Goal: Task Accomplishment & Management: Manage account settings

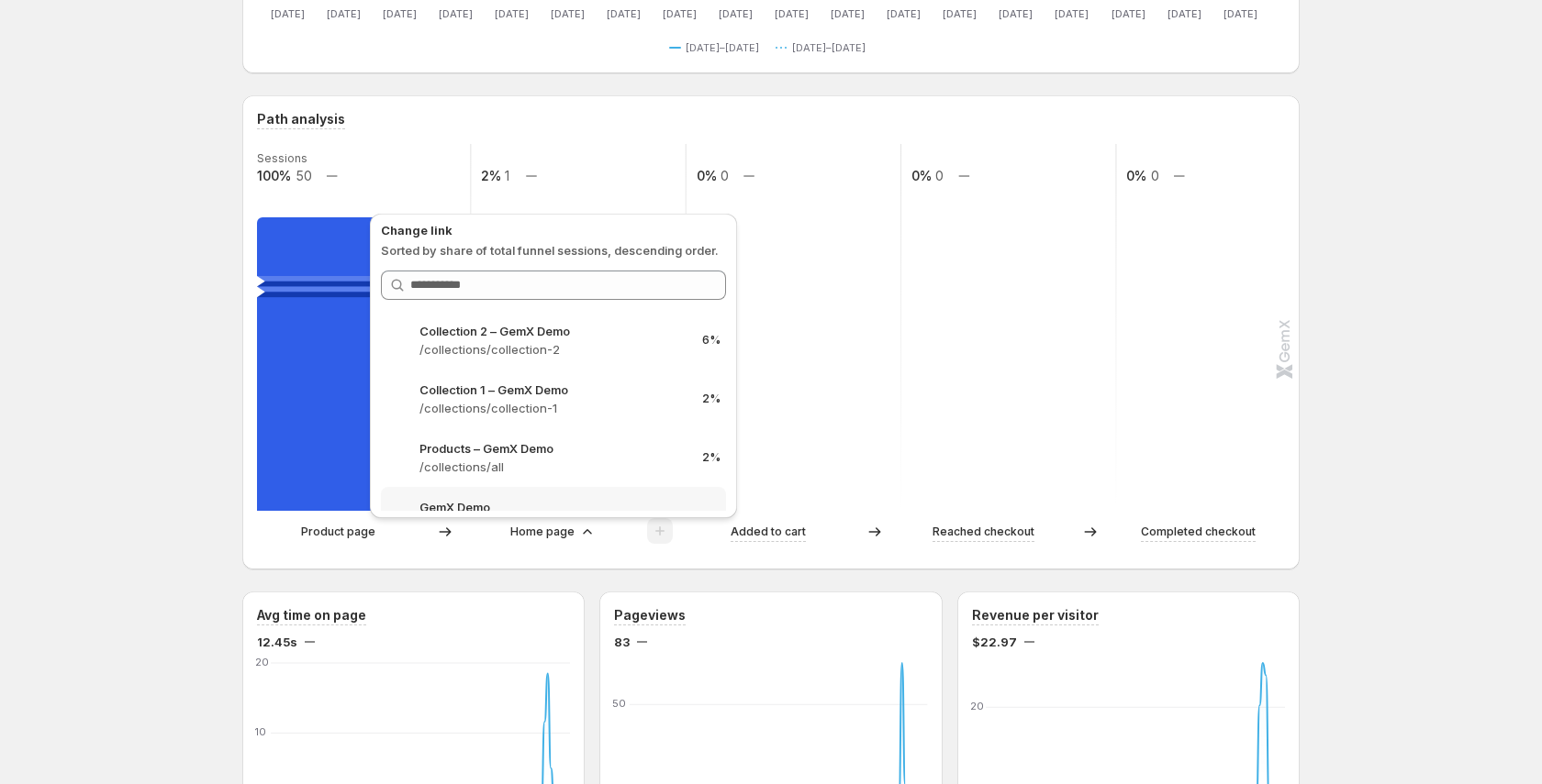
scroll to position [351, 0]
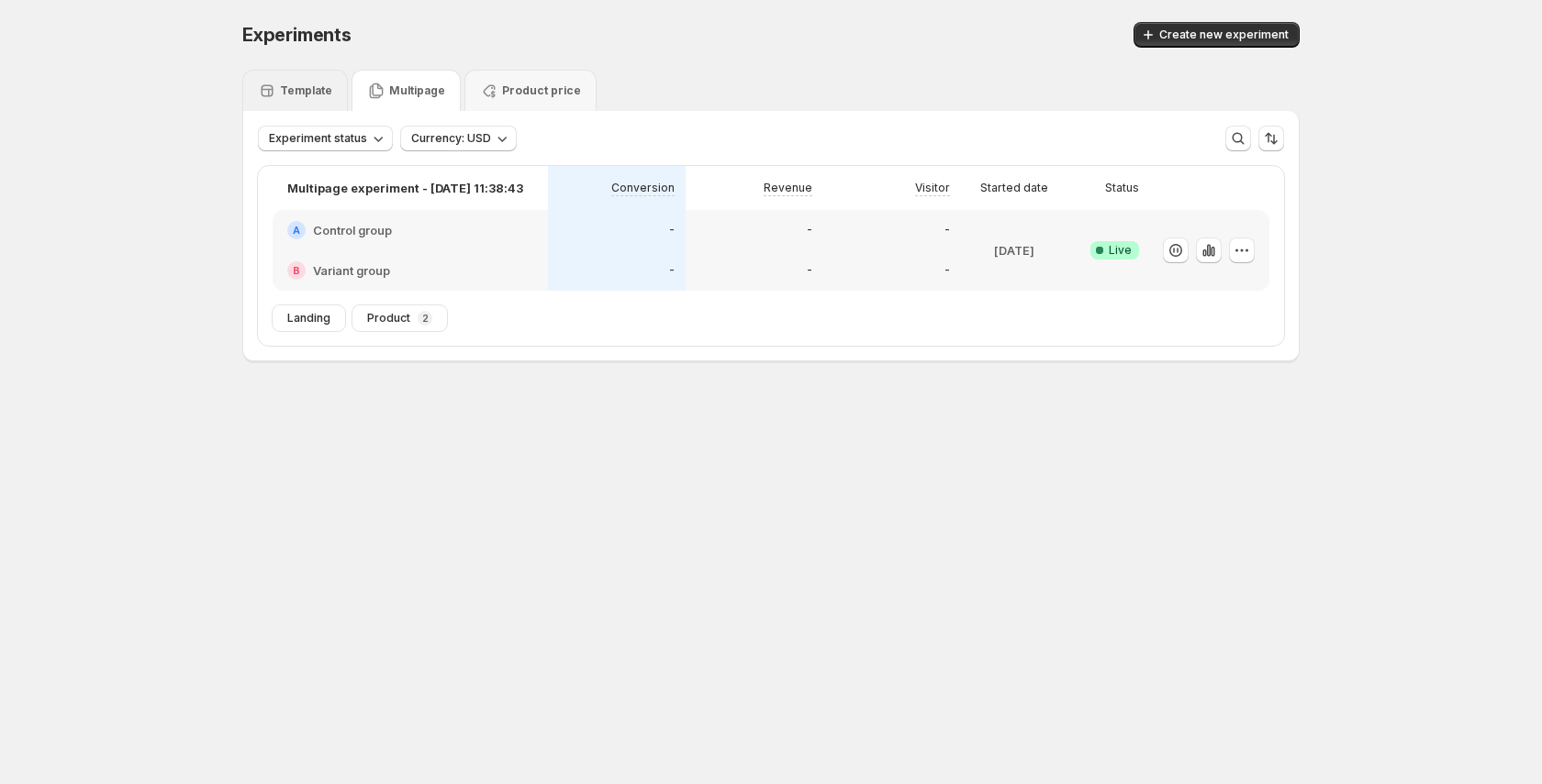
click at [334, 102] on div "Template" at bounding box center [294, 91] width 105 height 42
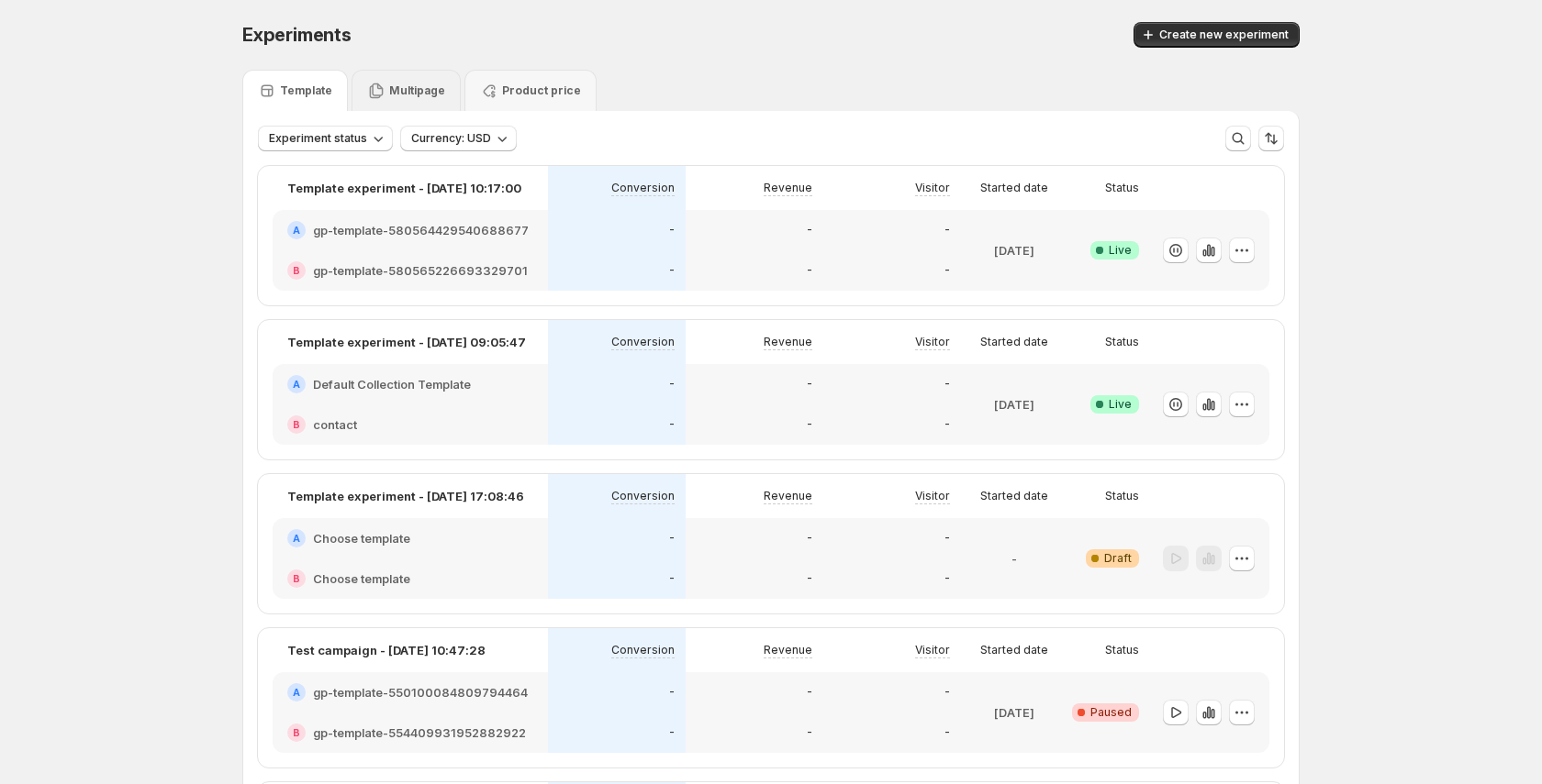
click at [409, 85] on p "Multipage" at bounding box center [416, 90] width 56 height 14
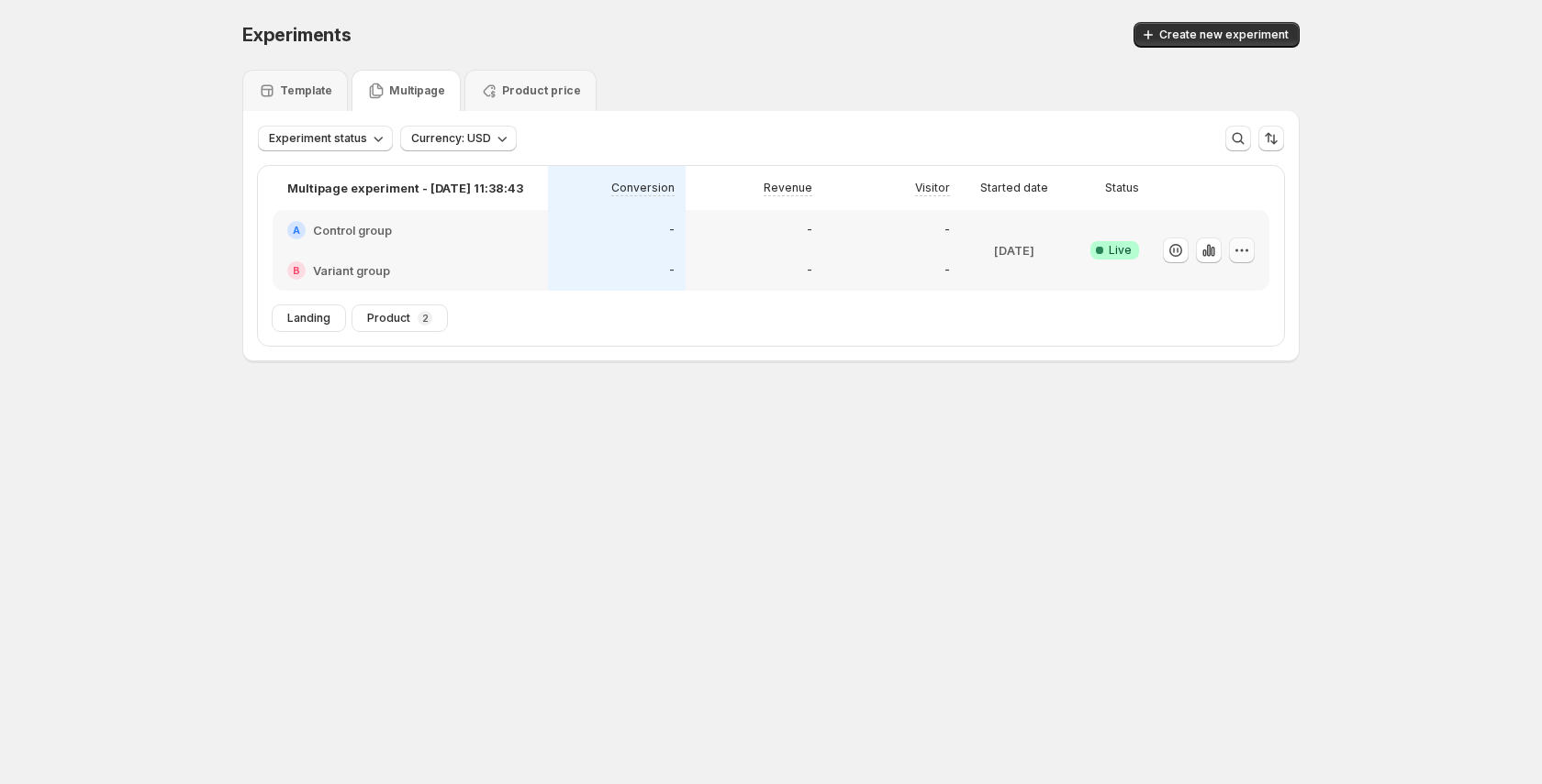
click at [1242, 245] on icon "button" at bounding box center [1241, 250] width 18 height 18
click at [1215, 287] on span "Edit" at bounding box center [1258, 287] width 192 height 18
click at [1241, 259] on icon "button" at bounding box center [1241, 250] width 18 height 18
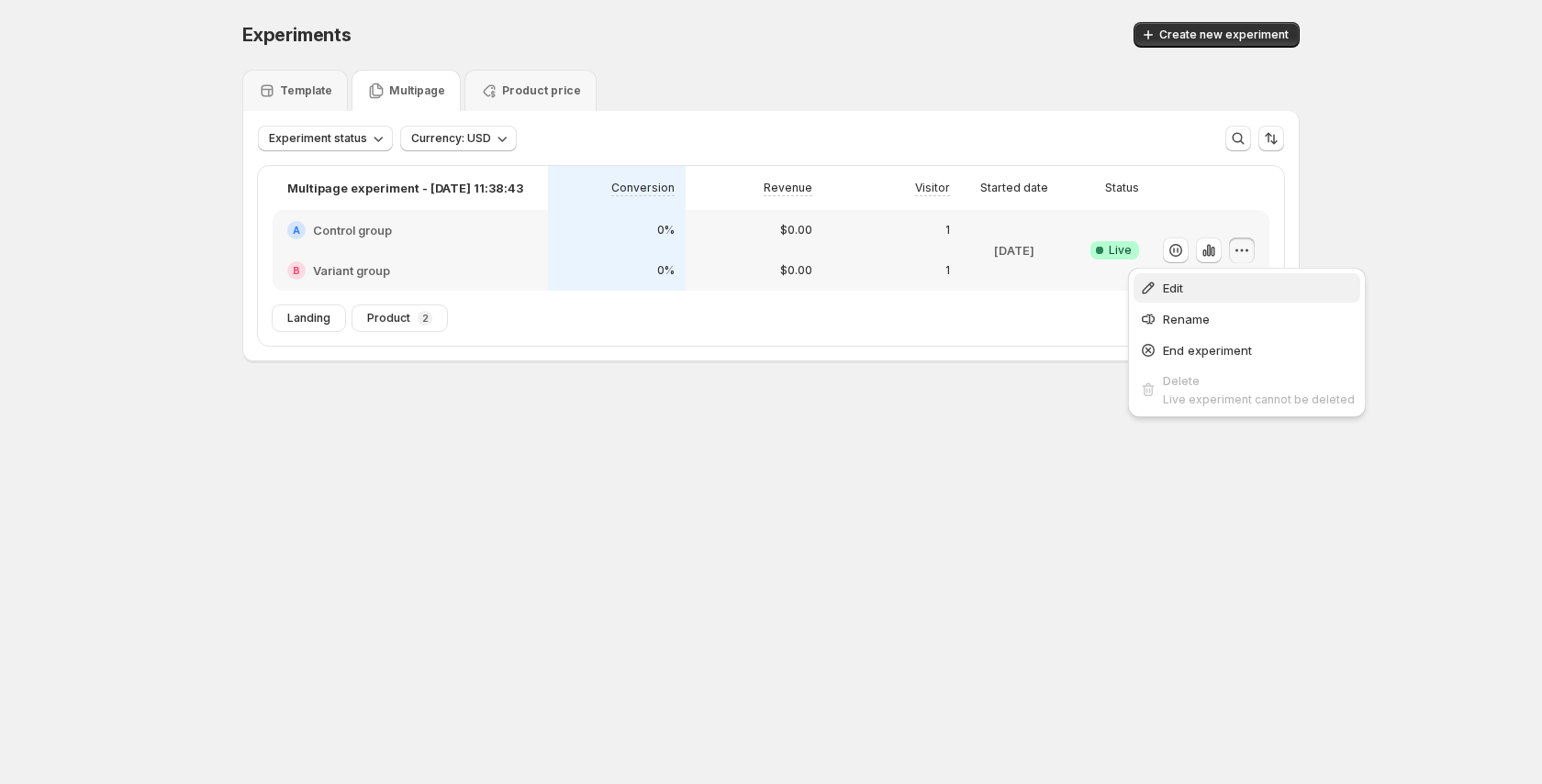
click at [1219, 287] on span "Edit" at bounding box center [1258, 287] width 192 height 18
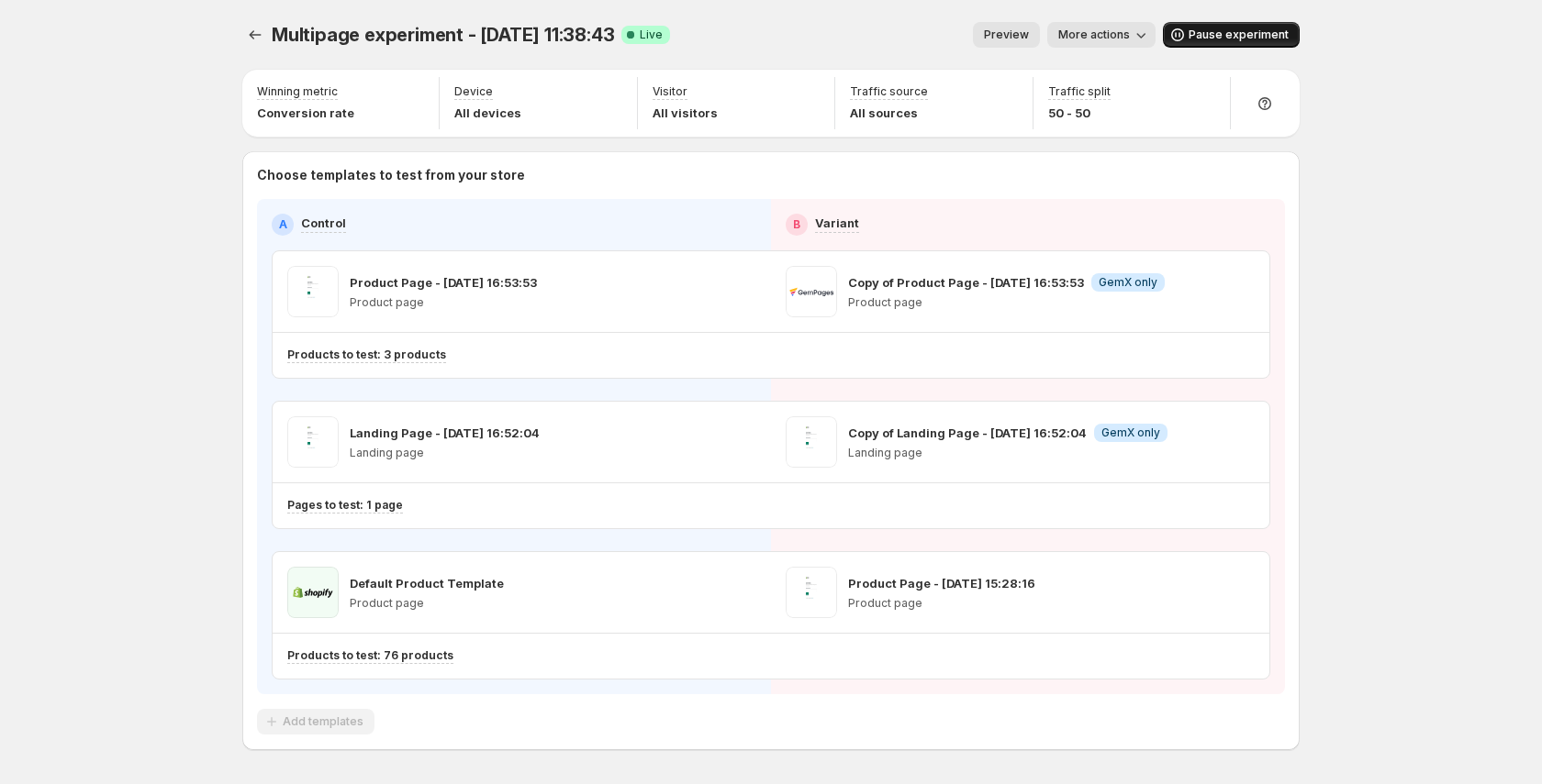
click at [1183, 45] on button "Pause experiment" at bounding box center [1231, 34] width 137 height 26
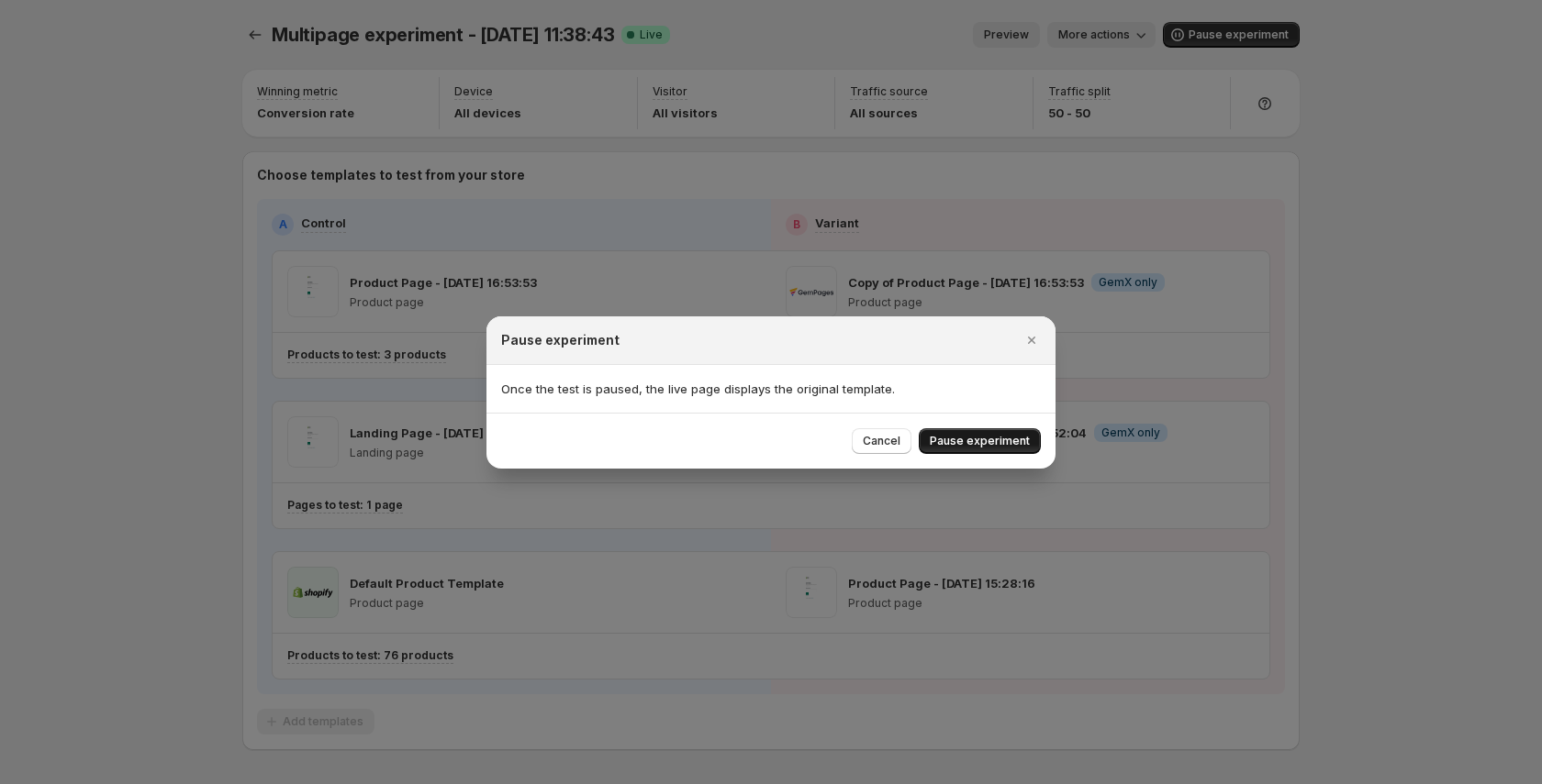
click at [993, 441] on span "Pause experiment" at bounding box center [979, 441] width 100 height 14
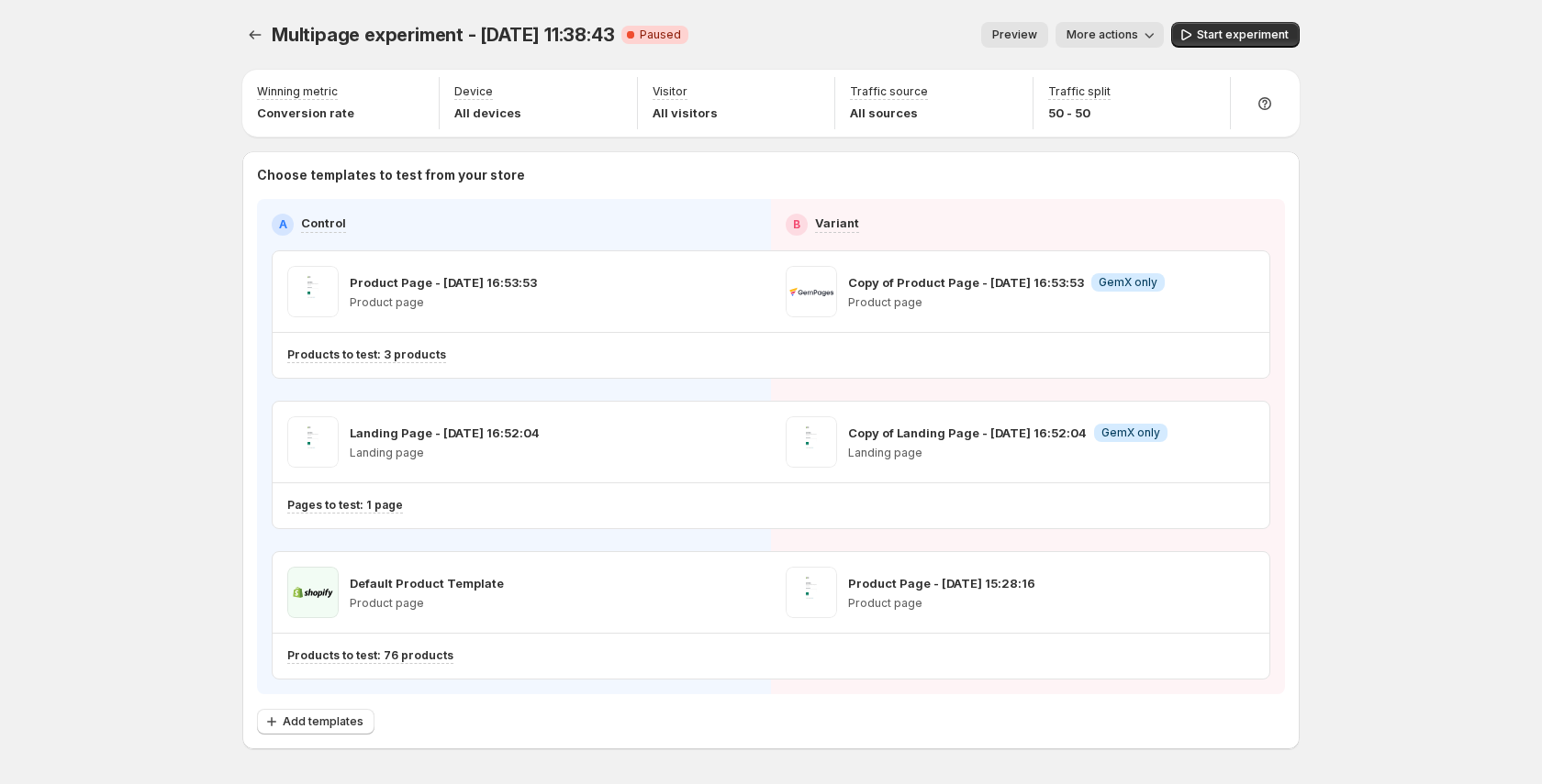
click at [1089, 38] on span "More actions" at bounding box center [1102, 34] width 71 height 14
click at [1121, 160] on span "End experiment" at bounding box center [1142, 166] width 89 height 14
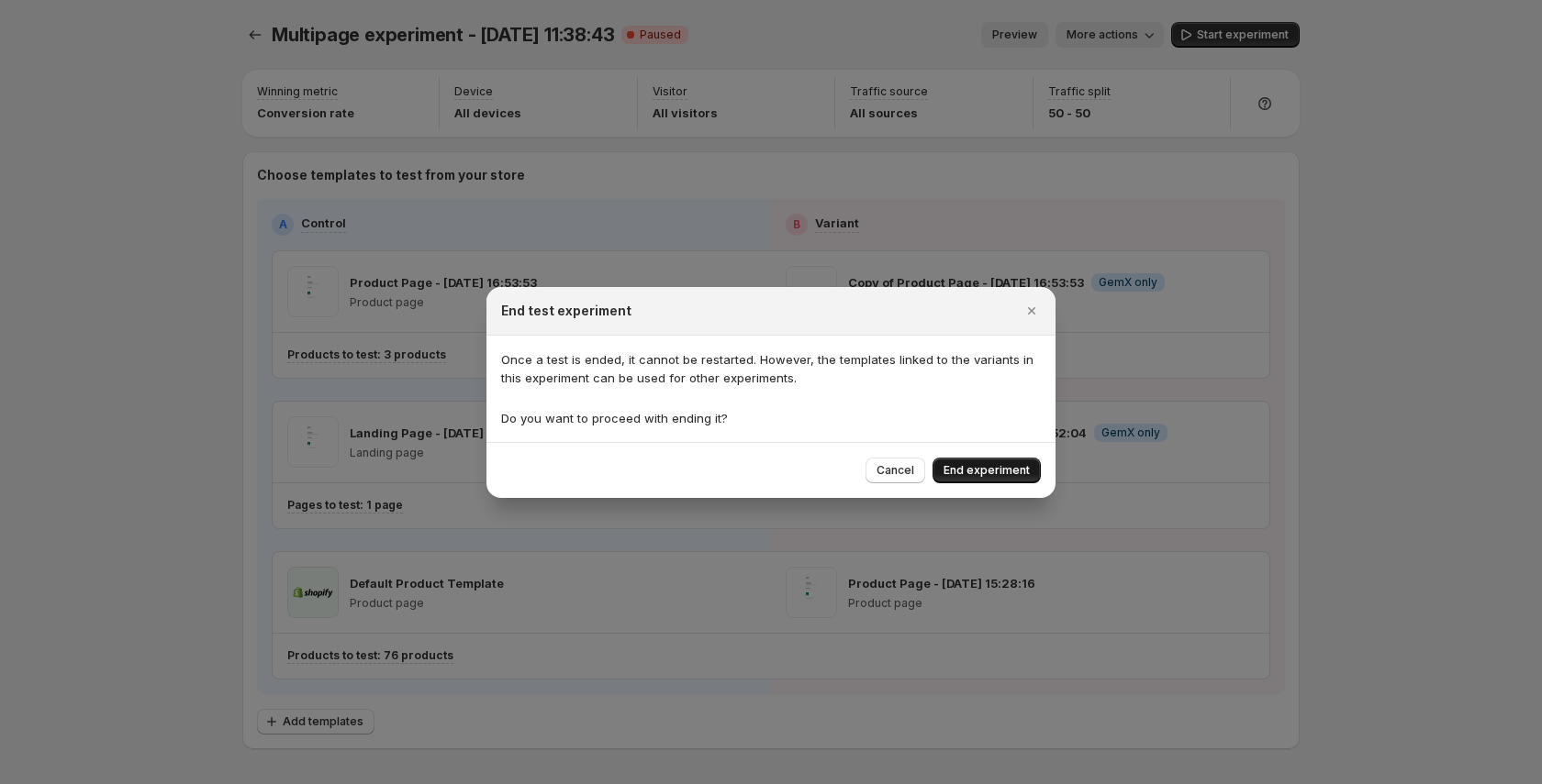
click at [996, 477] on span "End experiment" at bounding box center [986, 470] width 86 height 14
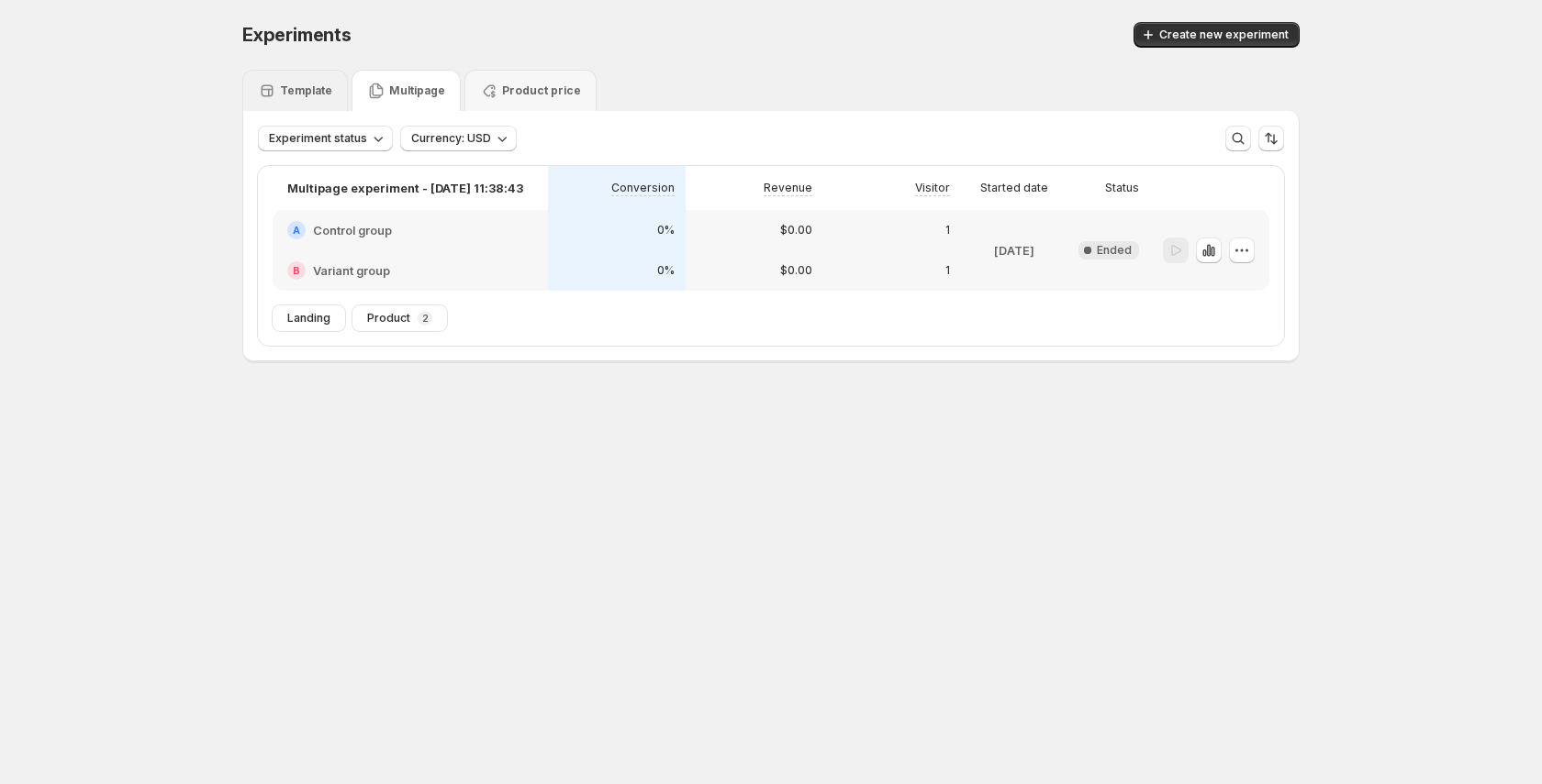
click at [299, 84] on p "Template" at bounding box center [305, 90] width 52 height 14
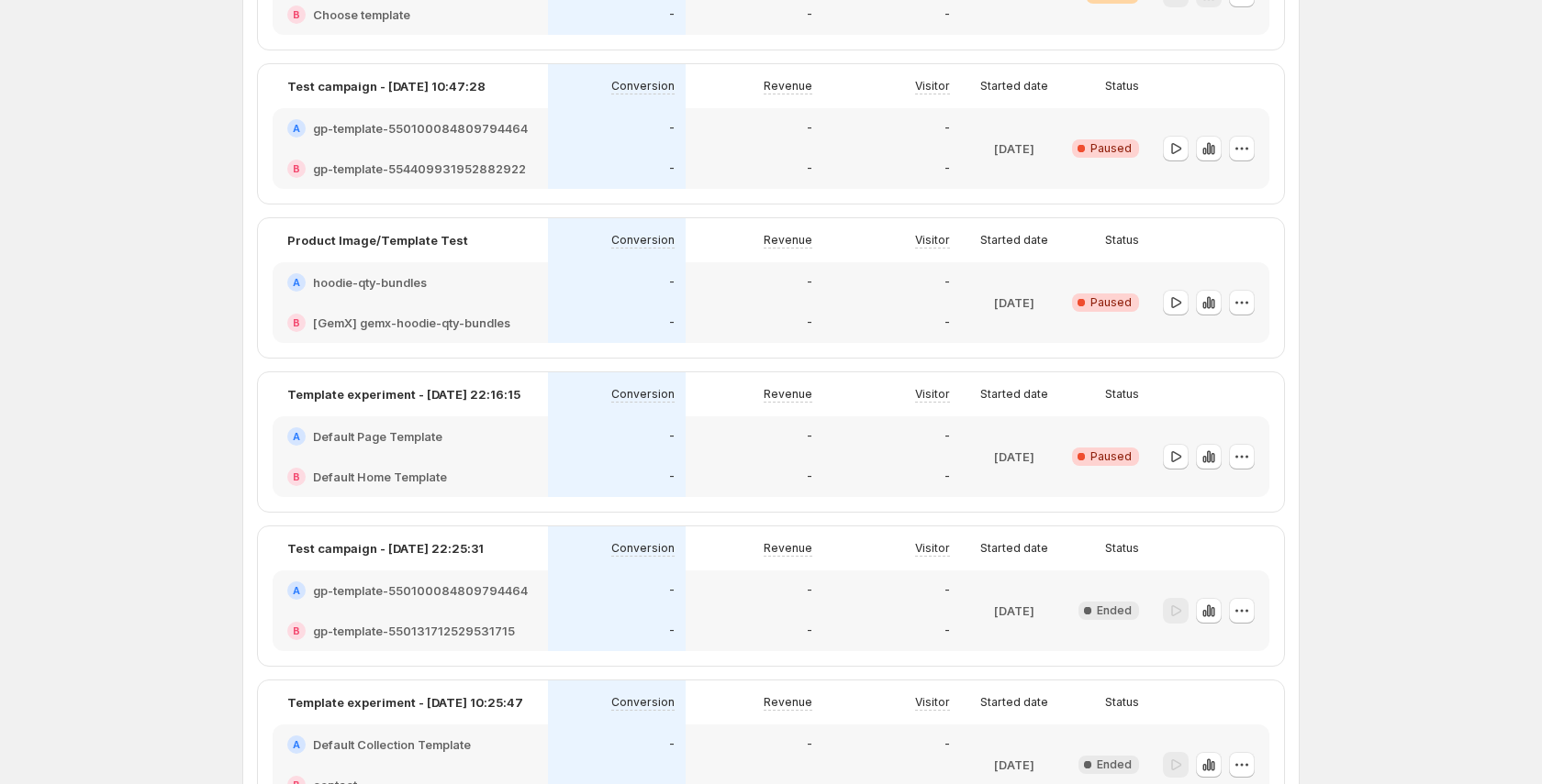
scroll to position [713, 0]
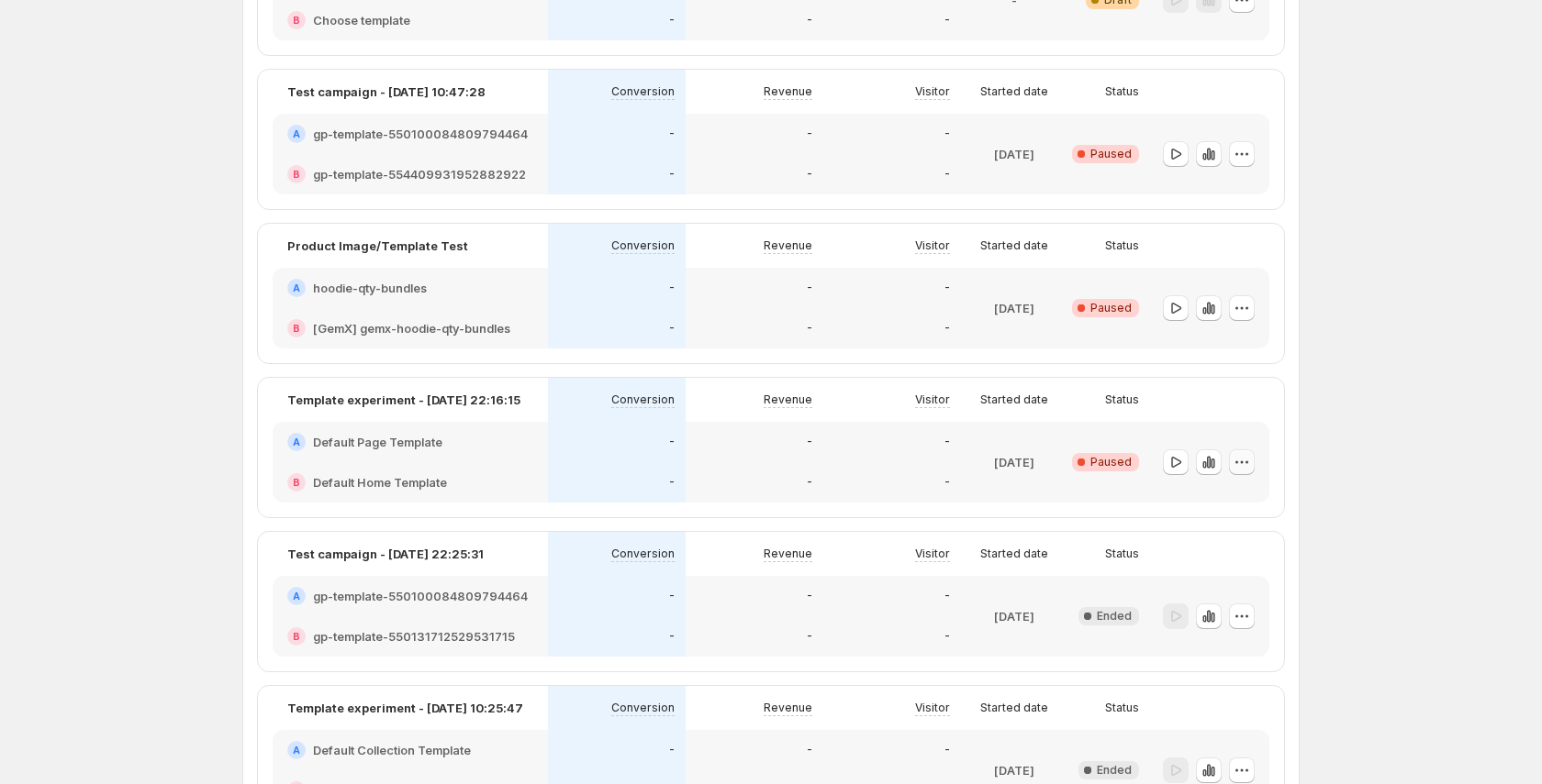
click at [1251, 469] on button "button" at bounding box center [1241, 462] width 26 height 26
click at [1239, 560] on span "End experiment" at bounding box center [1234, 562] width 89 height 14
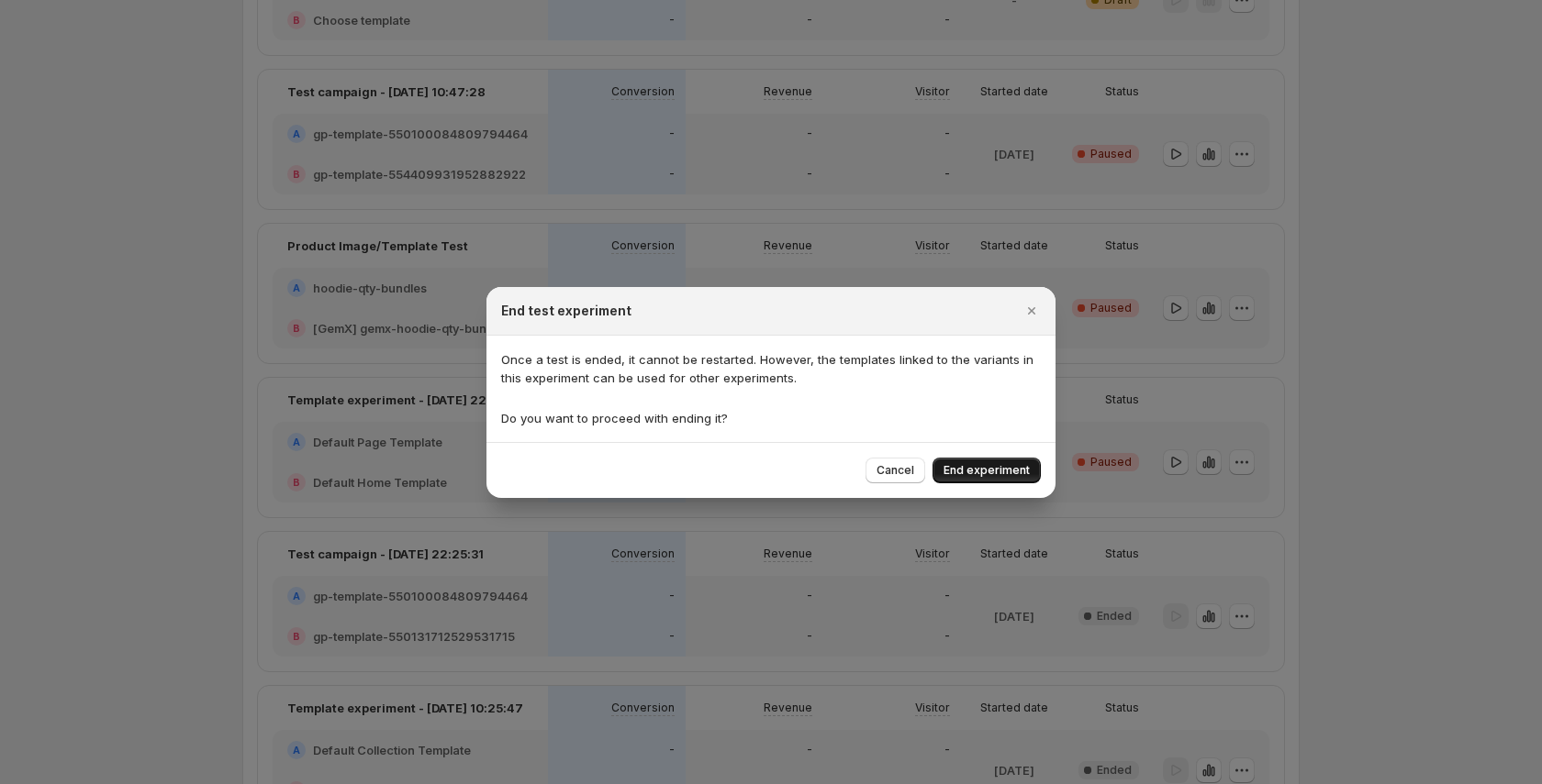
click at [1030, 468] on button "End experiment" at bounding box center [986, 470] width 108 height 26
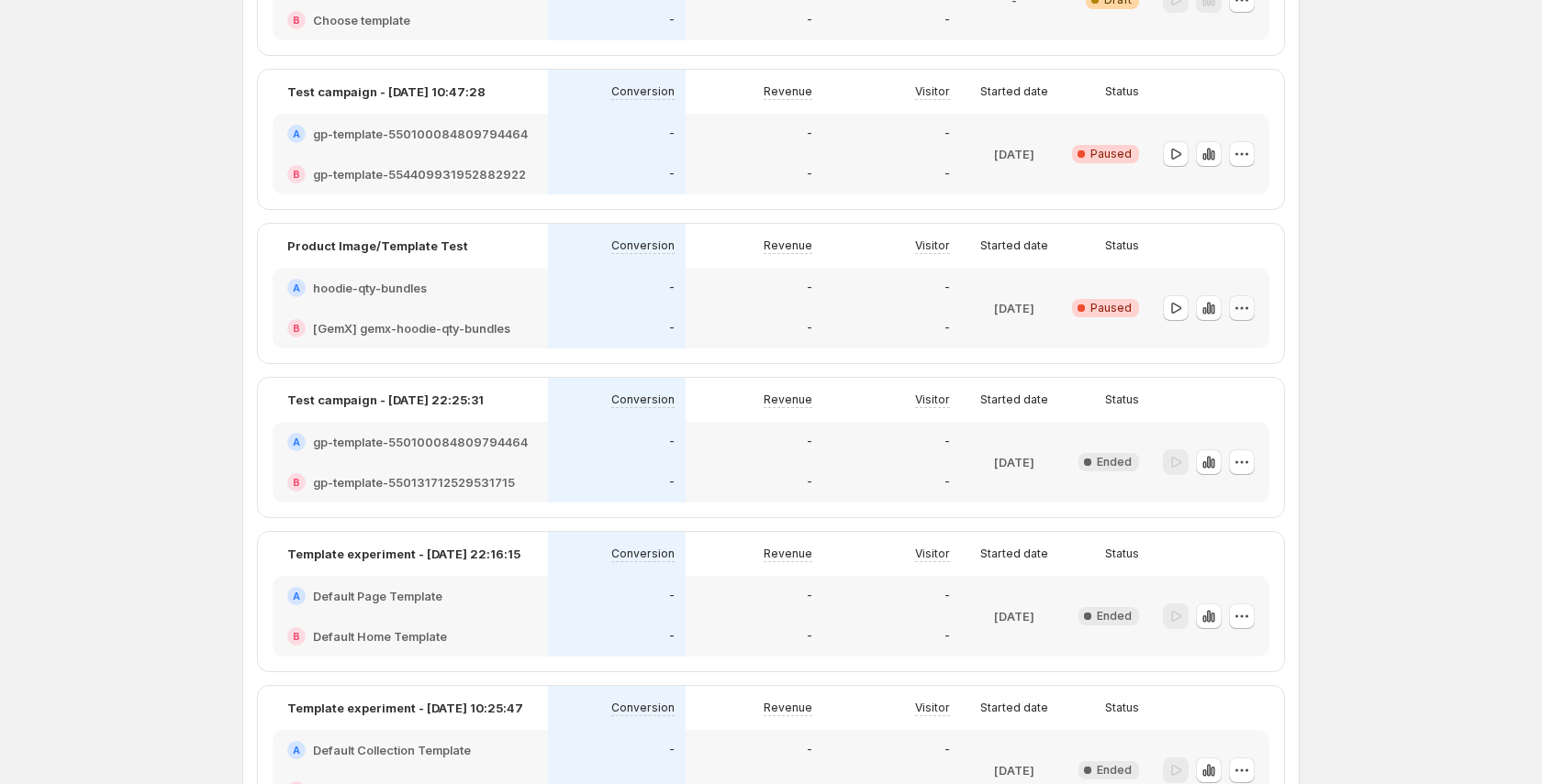
click at [1248, 317] on button "button" at bounding box center [1241, 308] width 26 height 26
click at [1225, 401] on span "End experiment" at bounding box center [1234, 408] width 89 height 14
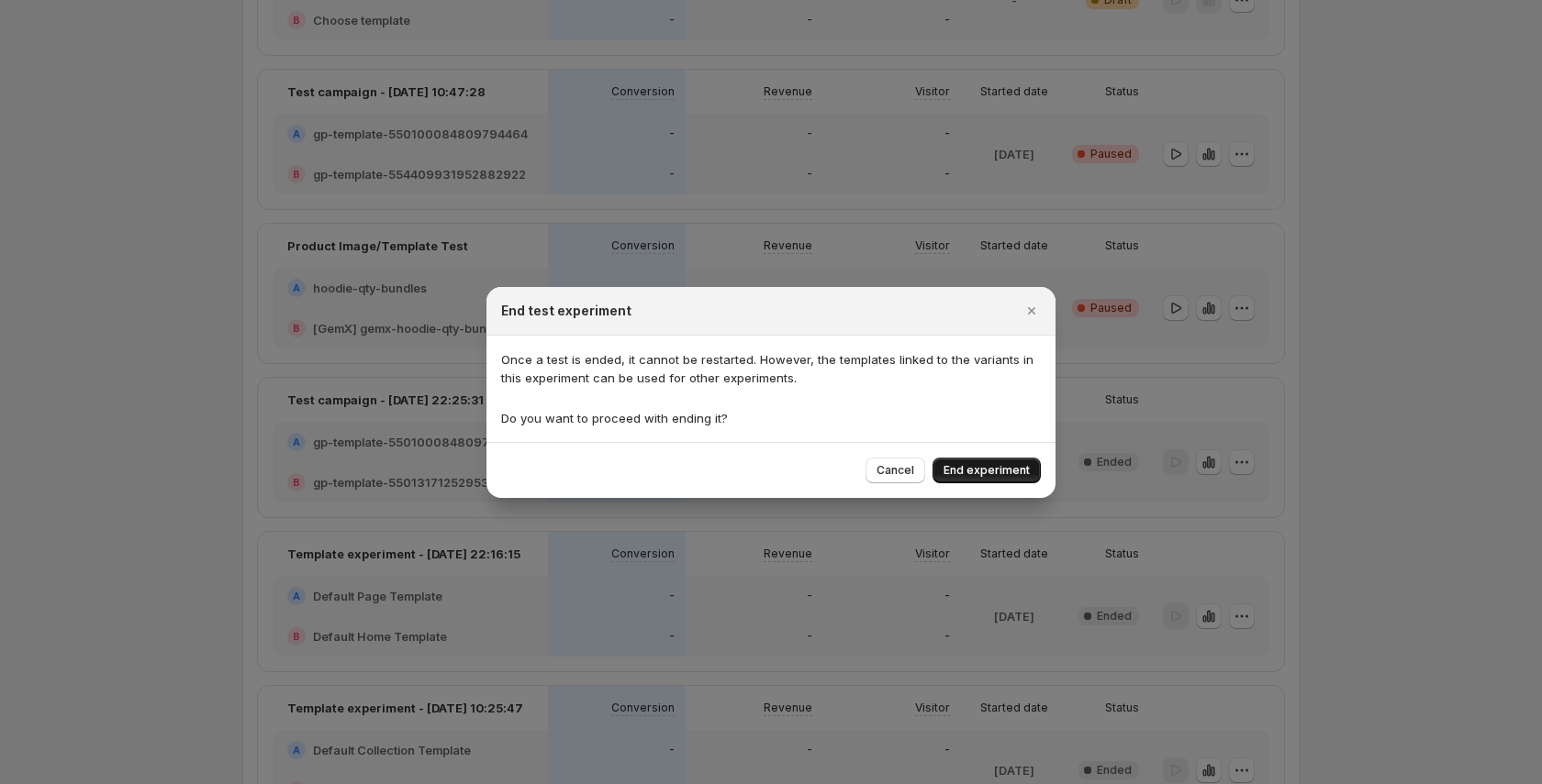
click at [1026, 472] on span "End experiment" at bounding box center [986, 470] width 86 height 14
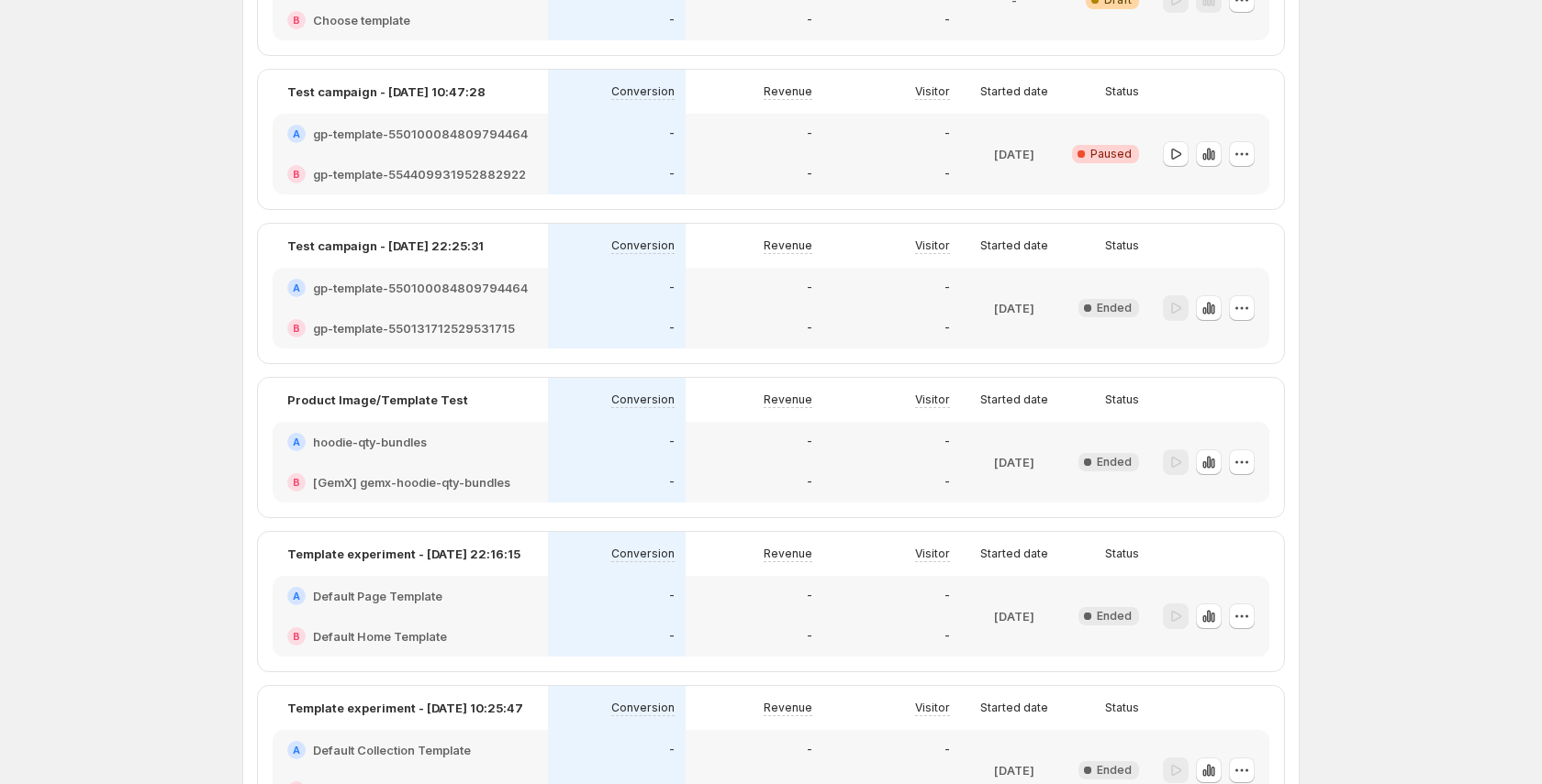
click at [1255, 155] on div at bounding box center [1210, 154] width 119 height 81
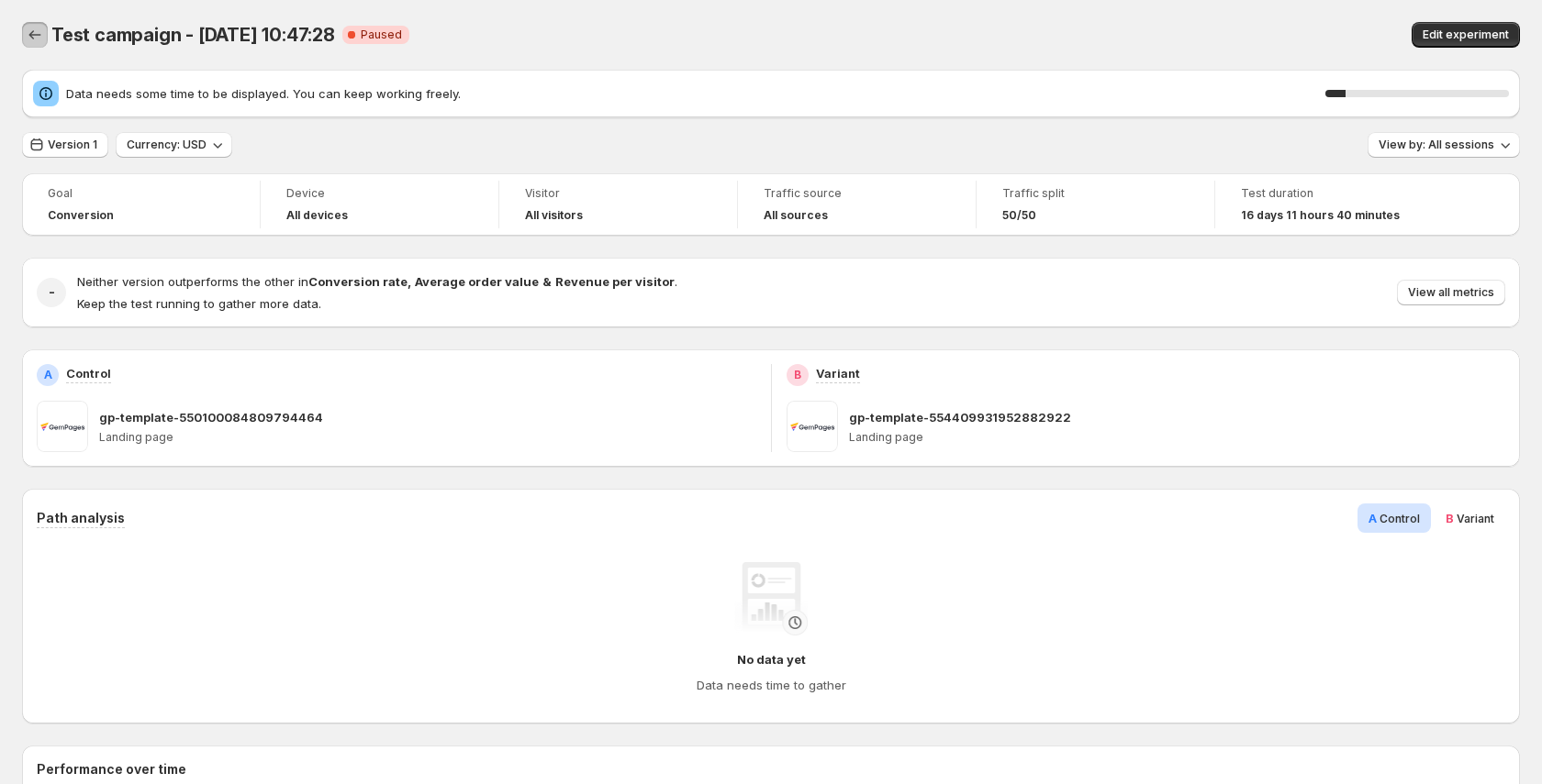
click at [40, 31] on icon "Back" at bounding box center [34, 34] width 18 height 18
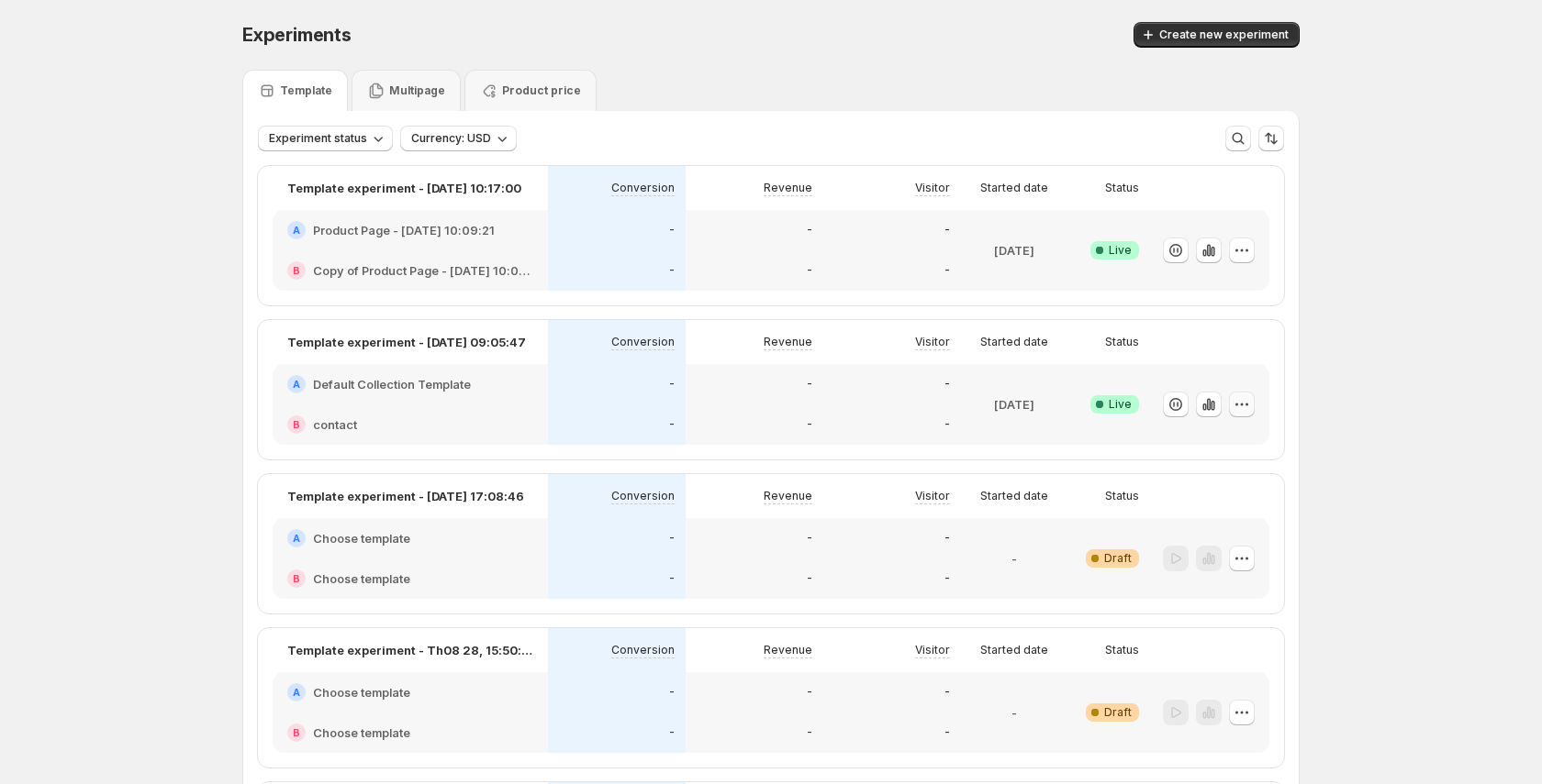
click at [1244, 413] on icon "button" at bounding box center [1241, 404] width 18 height 18
click at [1213, 501] on span "End experiment" at bounding box center [1207, 504] width 89 height 14
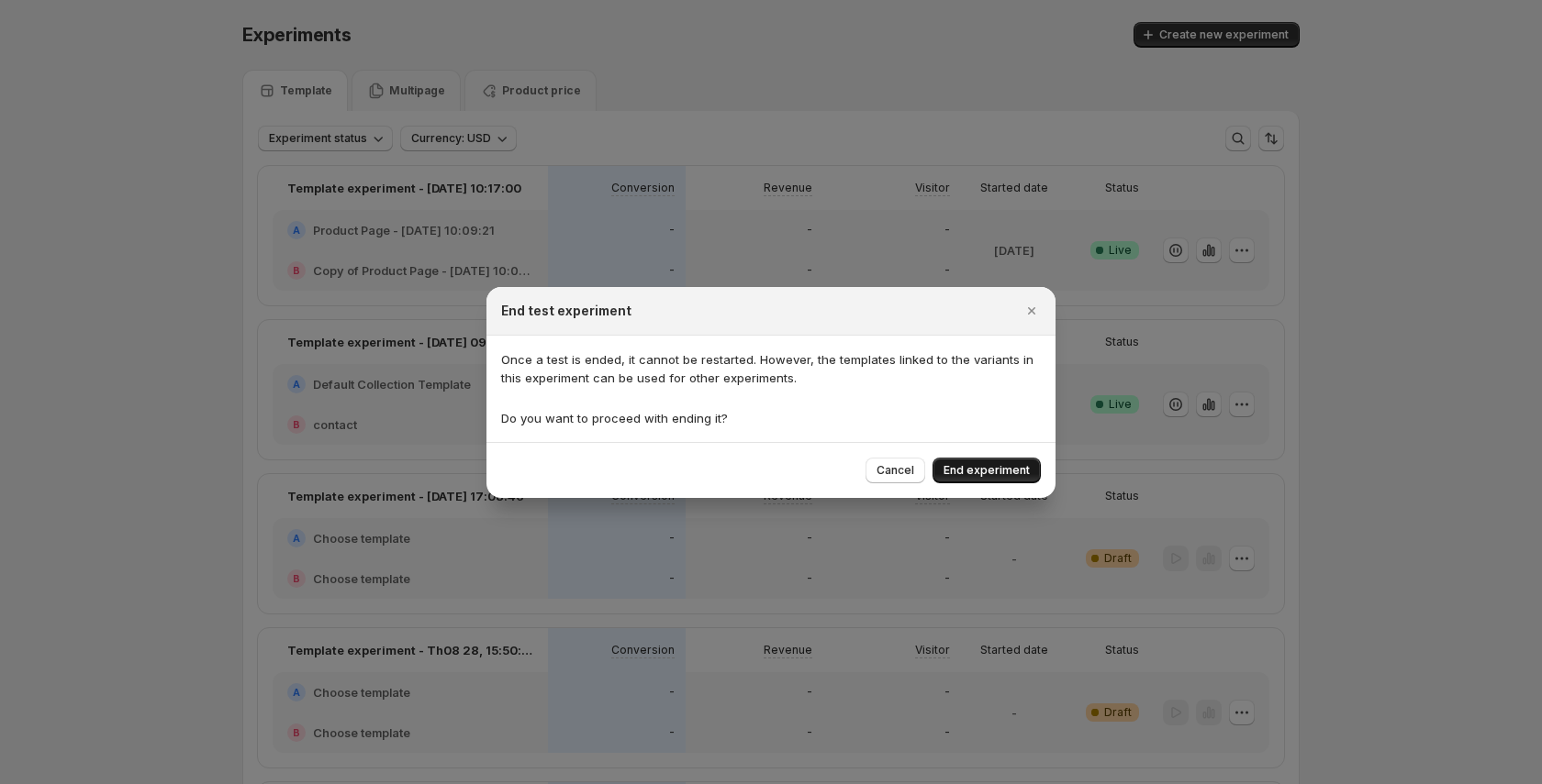
click at [1012, 468] on span "End experiment" at bounding box center [986, 470] width 86 height 14
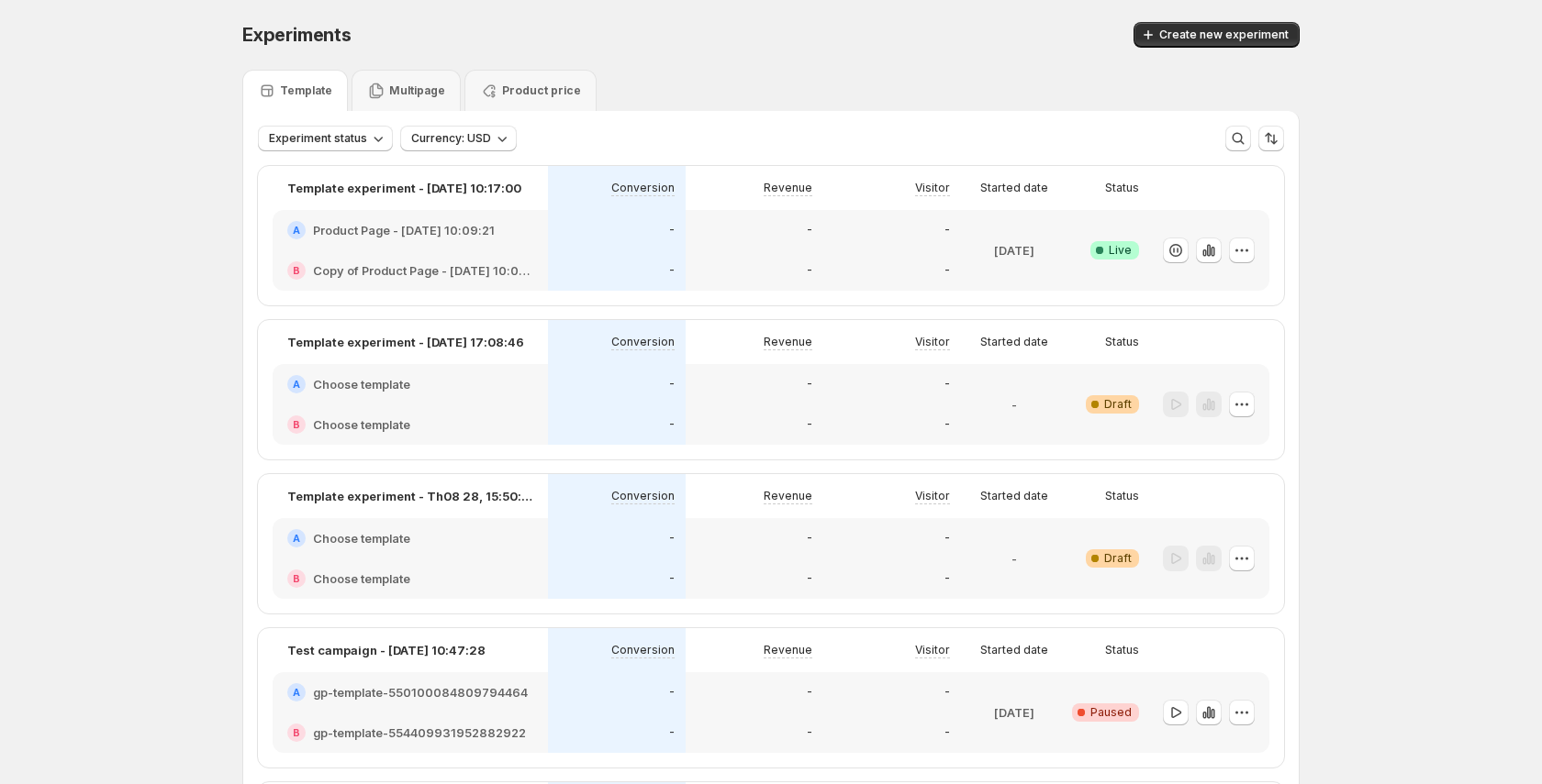
click at [1250, 257] on icon "button" at bounding box center [1241, 250] width 18 height 18
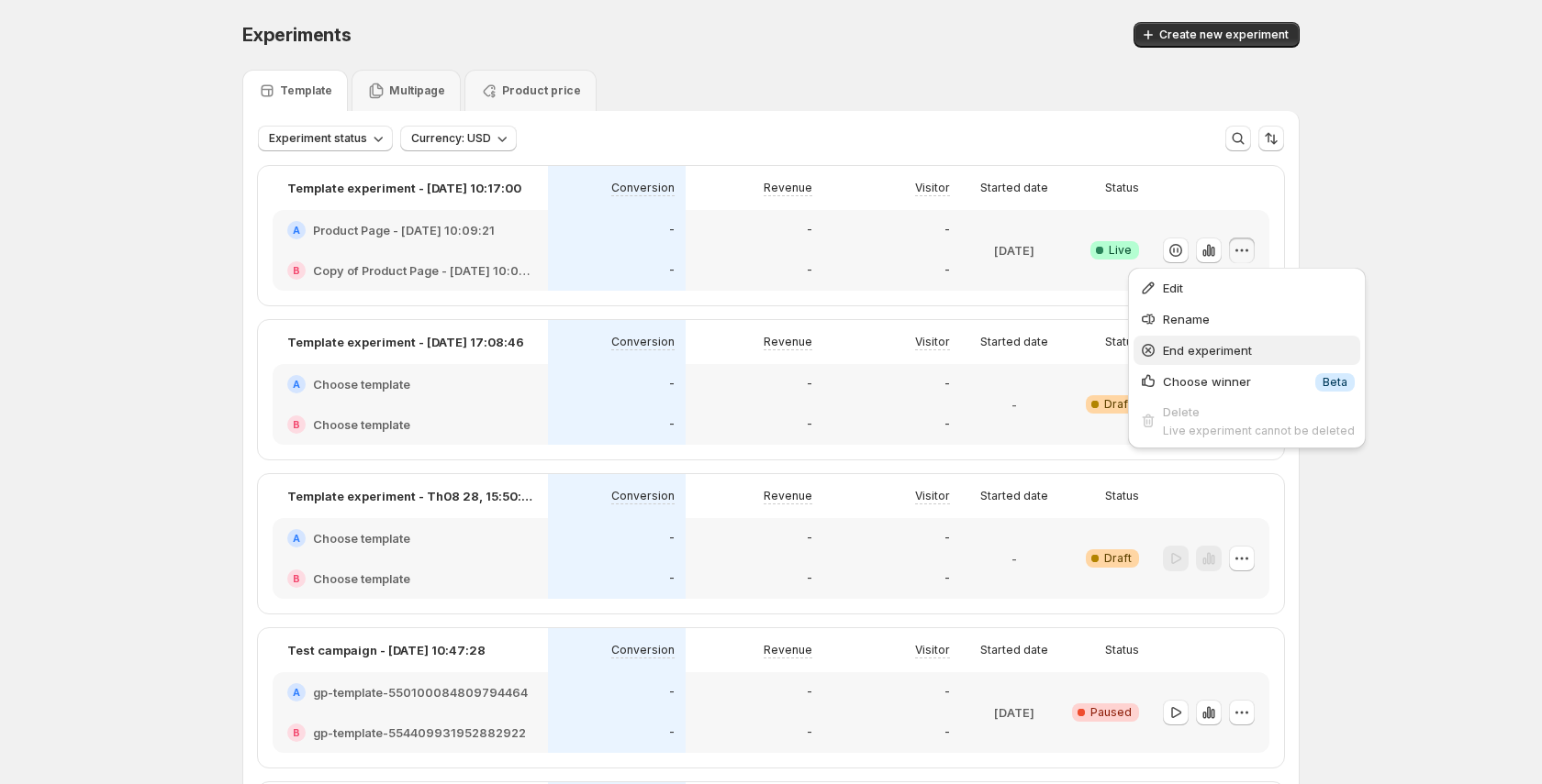
click at [1213, 344] on span "End experiment" at bounding box center [1207, 350] width 89 height 14
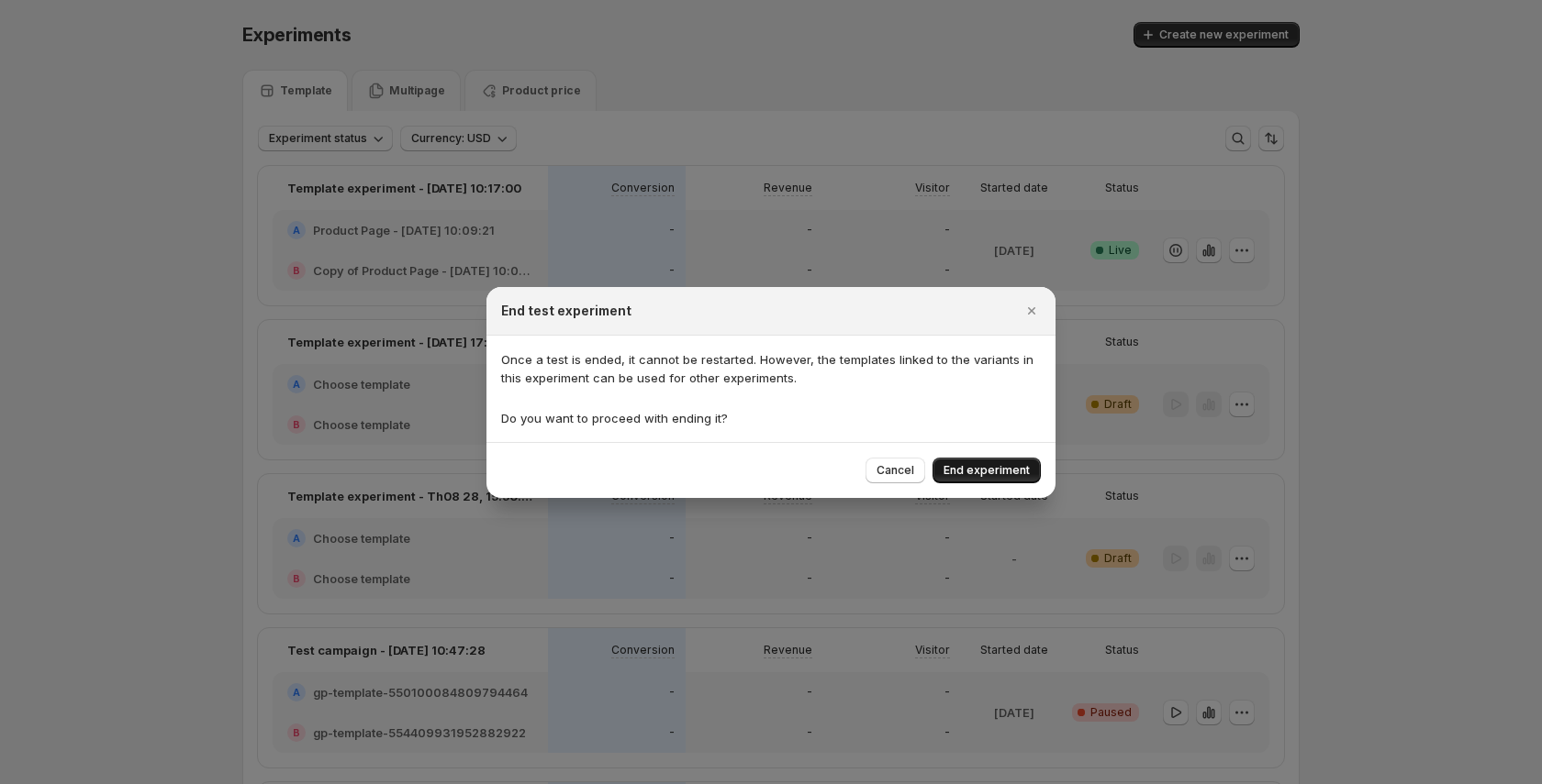
click at [997, 473] on span "End experiment" at bounding box center [986, 470] width 86 height 14
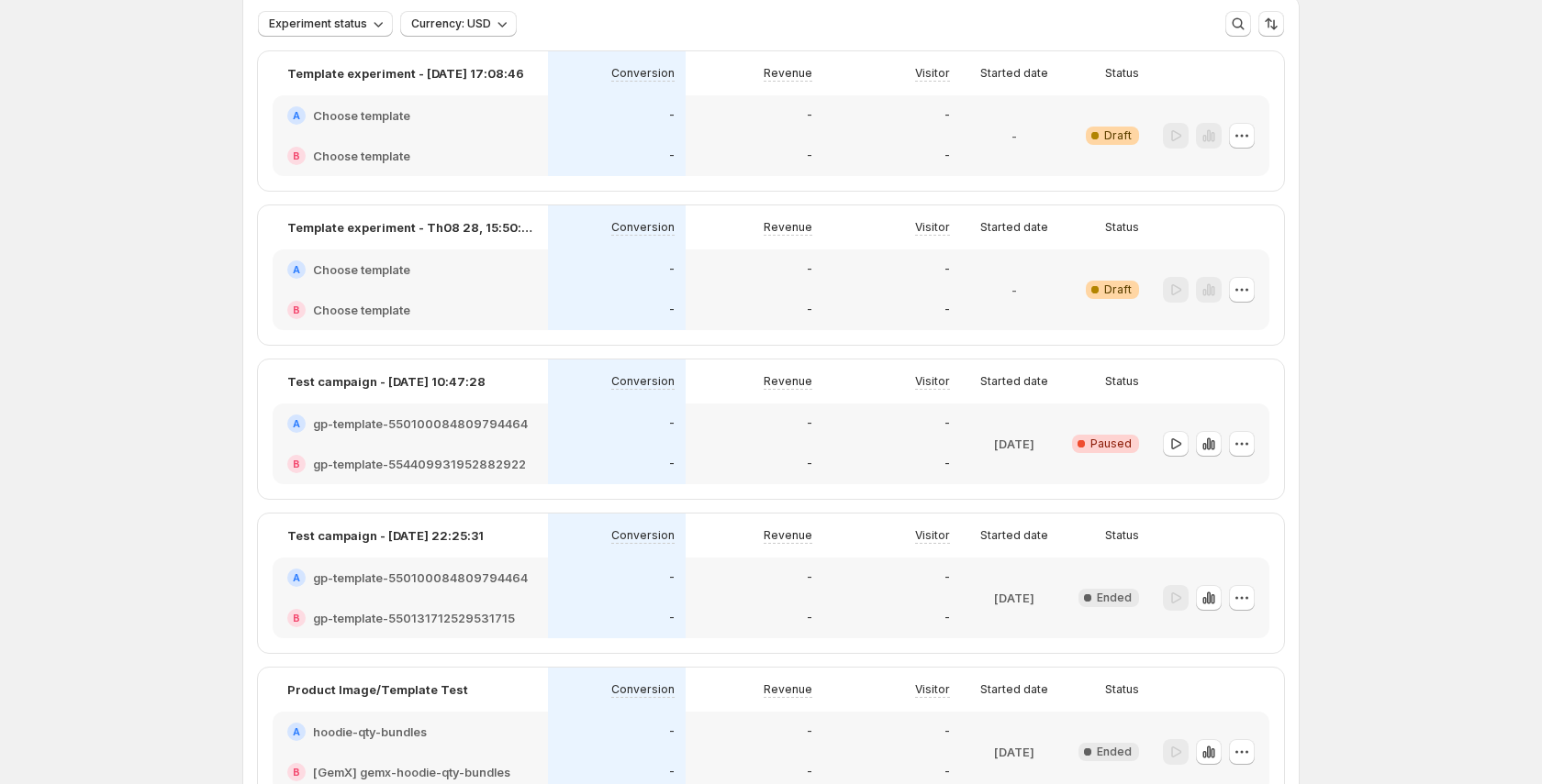
scroll to position [131, 0]
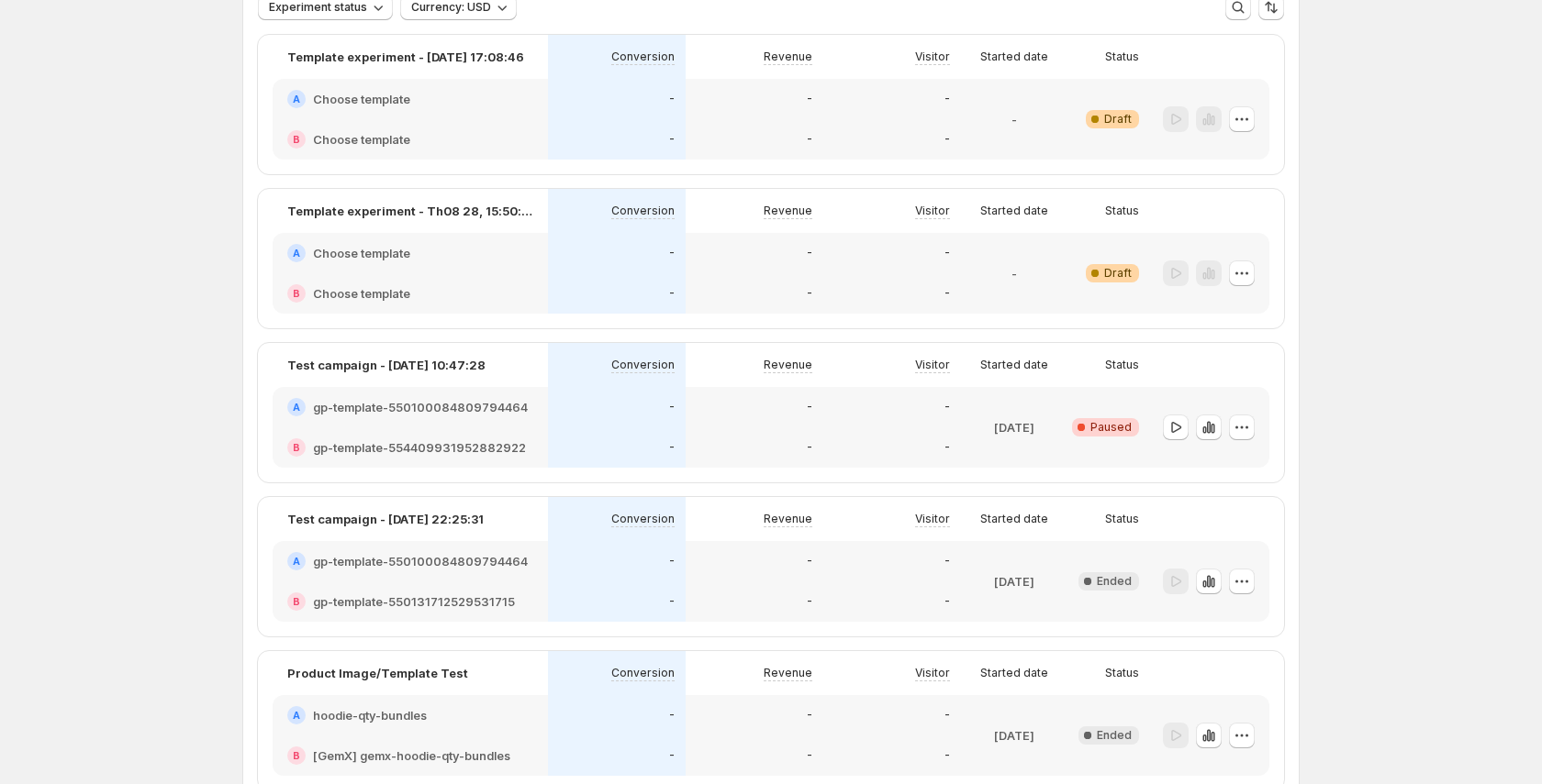
click at [1245, 428] on icon "button" at bounding box center [1241, 427] width 18 height 18
click at [1220, 540] on button "End experiment" at bounding box center [1243, 527] width 168 height 29
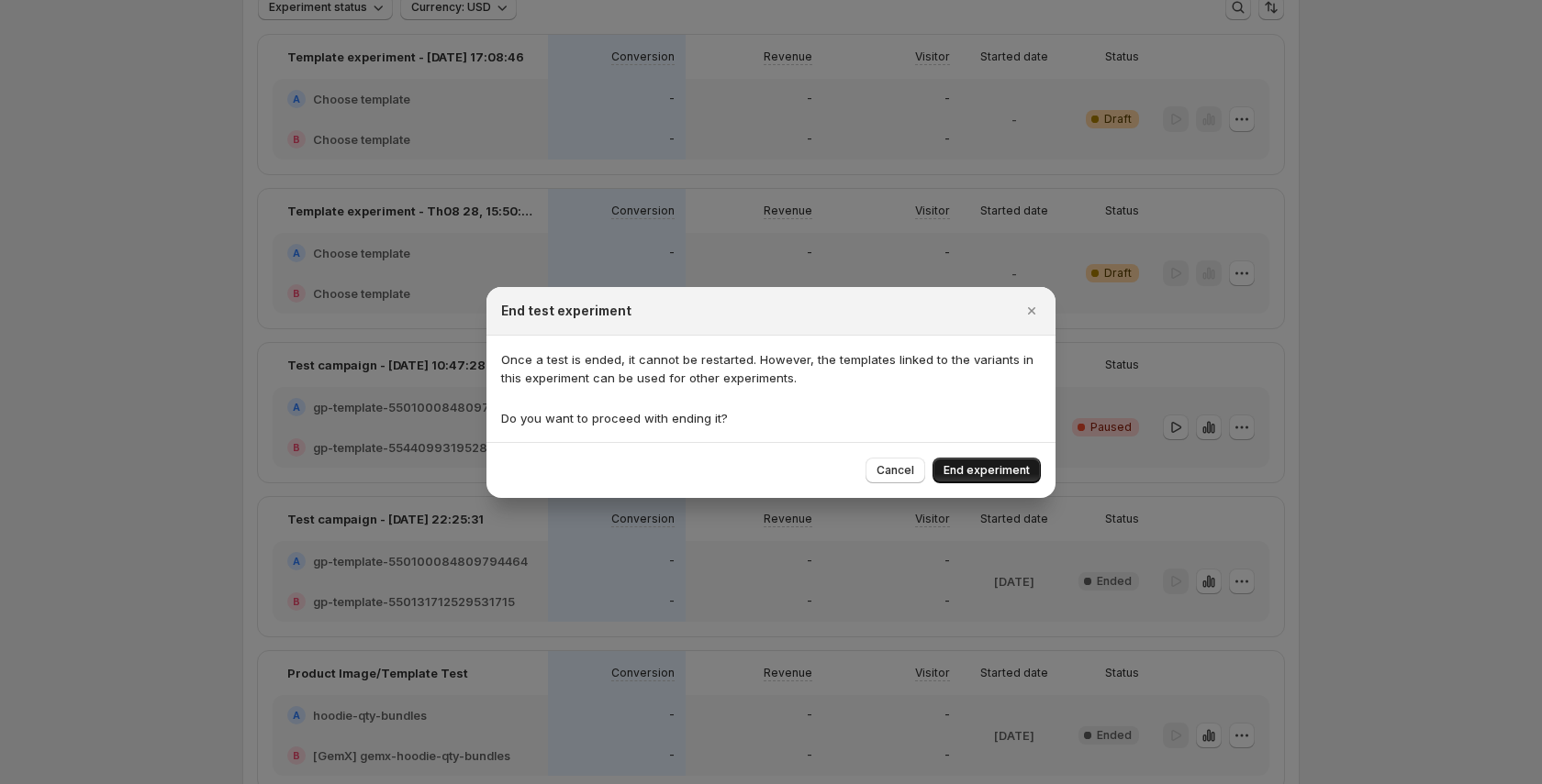
click at [1017, 471] on span "End experiment" at bounding box center [986, 470] width 86 height 14
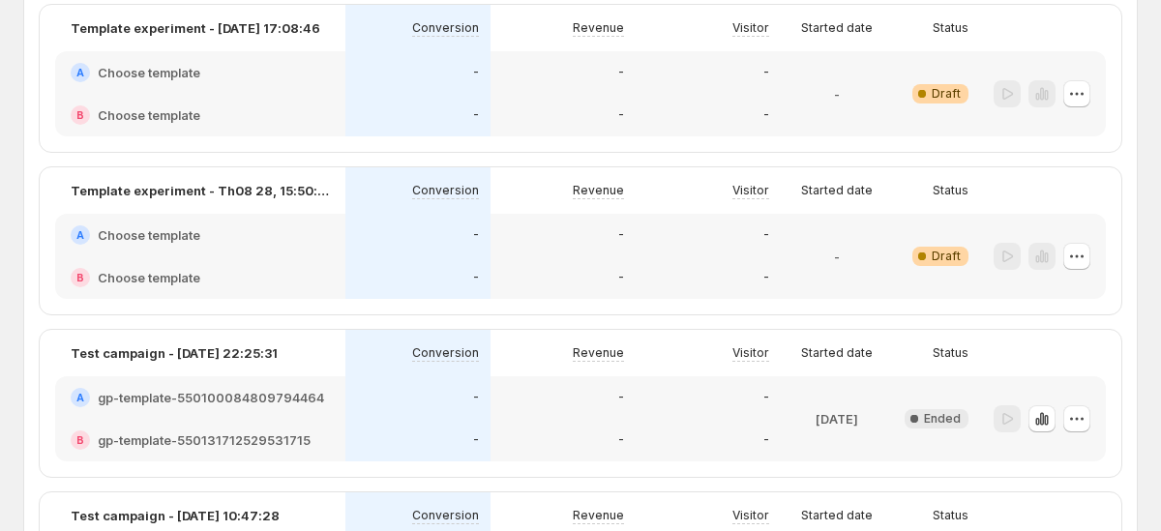
scroll to position [0, 0]
